Goal: Find specific page/section

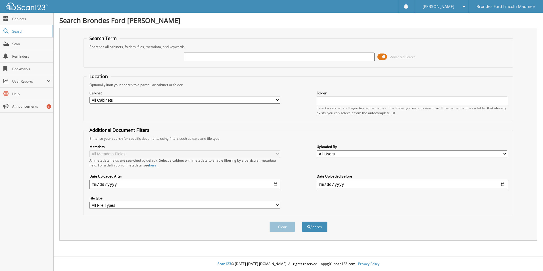
click at [228, 58] on input "text" at bounding box center [279, 56] width 190 height 9
type input "723545"
click at [322, 229] on button "Search" at bounding box center [315, 226] width 26 height 10
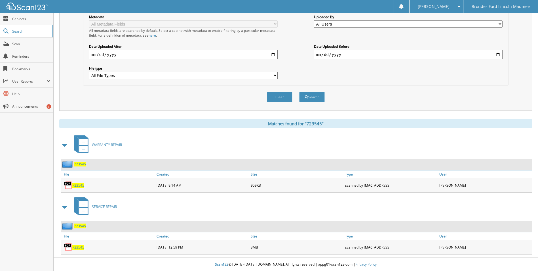
scroll to position [131, 0]
click at [78, 247] on span "723545" at bounding box center [78, 246] width 12 height 5
click at [77, 247] on span "723545" at bounding box center [78, 246] width 12 height 5
